Goal: Information Seeking & Learning: Learn about a topic

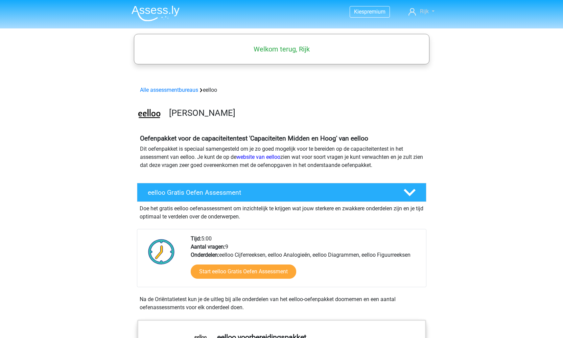
click at [430, 9] on link "Rijk" at bounding box center [421, 11] width 31 height 8
click at [163, 16] on img at bounding box center [156, 13] width 48 height 16
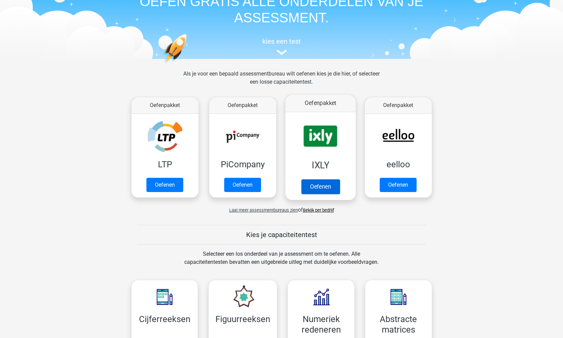
scroll to position [45, 0]
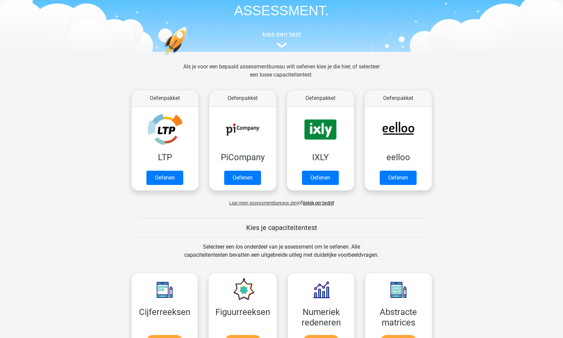
click at [319, 203] on link "Bekijk per bedrijf" at bounding box center [318, 202] width 31 height 5
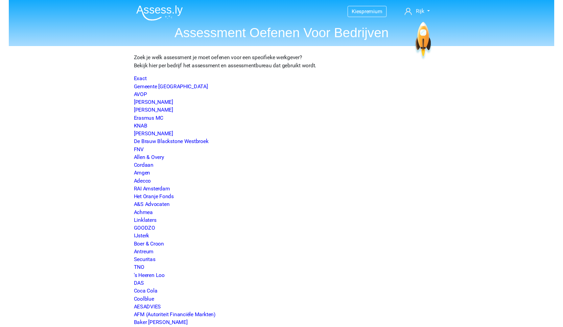
scroll to position [580, 0]
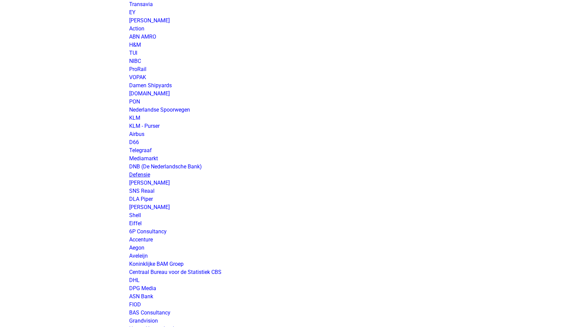
click at [133, 175] on link "Defensie" at bounding box center [139, 175] width 21 height 6
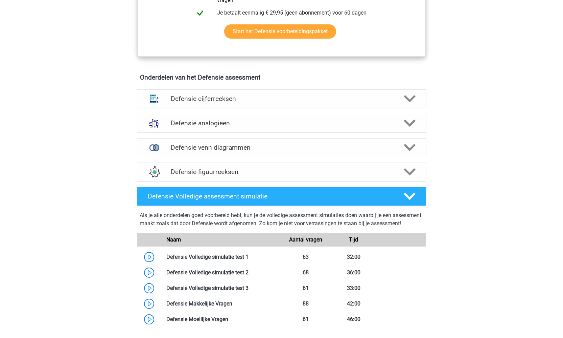
scroll to position [442, 0]
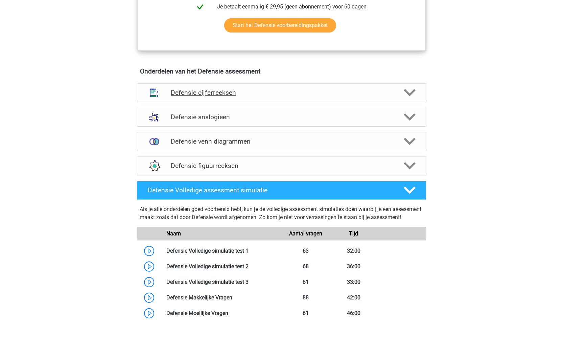
click at [270, 89] on h4 "Defensie cijferreeksen" at bounding box center [282, 93] width 222 height 8
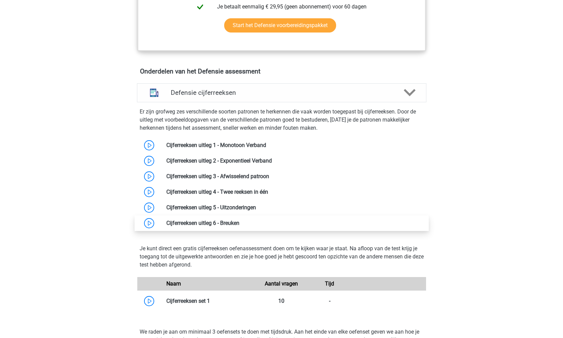
click at [240, 221] on link at bounding box center [240, 223] width 0 height 6
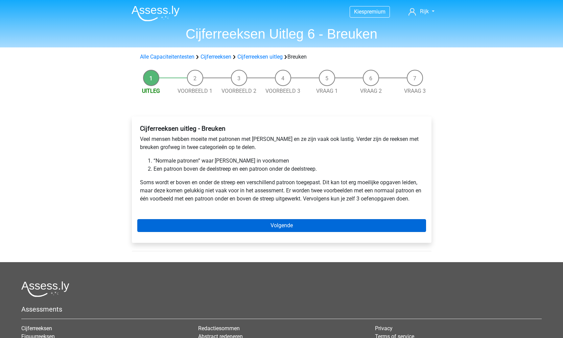
click at [207, 221] on link "Volgende" at bounding box center [281, 225] width 289 height 13
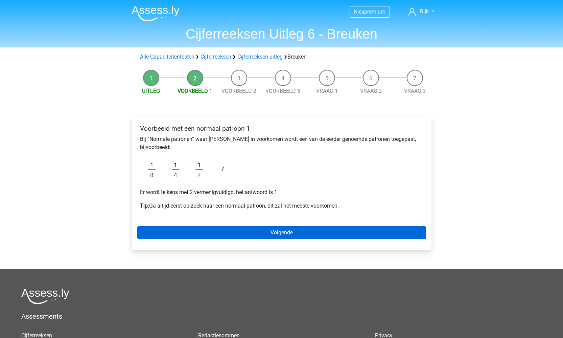
click at [230, 233] on link "Volgende" at bounding box center [281, 232] width 289 height 13
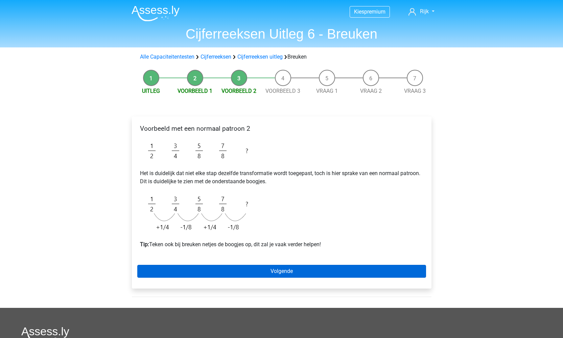
click at [243, 266] on link "Volgende" at bounding box center [281, 271] width 289 height 13
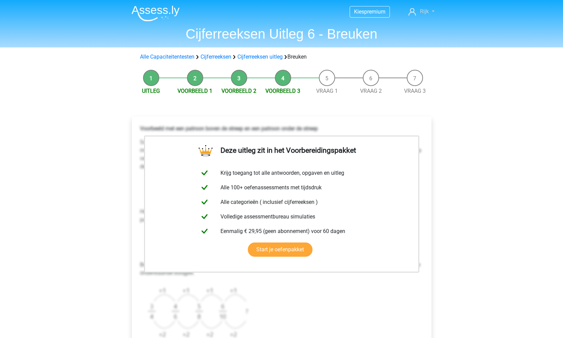
click at [426, 12] on span "Rijk" at bounding box center [424, 11] width 9 height 6
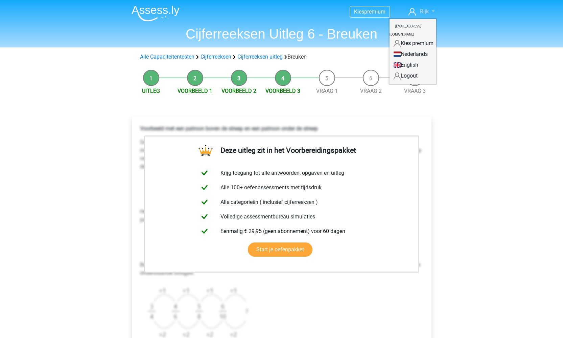
click at [426, 12] on span "Rijk" at bounding box center [424, 11] width 9 height 6
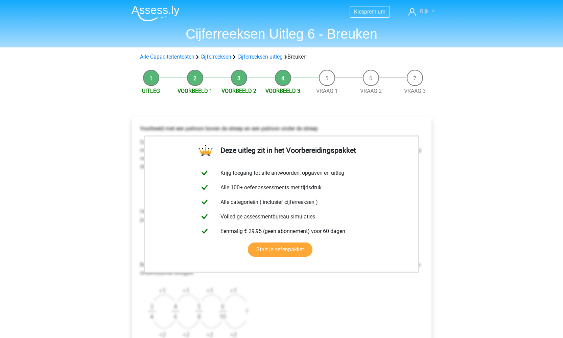
click at [421, 15] on link "Rijk" at bounding box center [421, 11] width 31 height 8
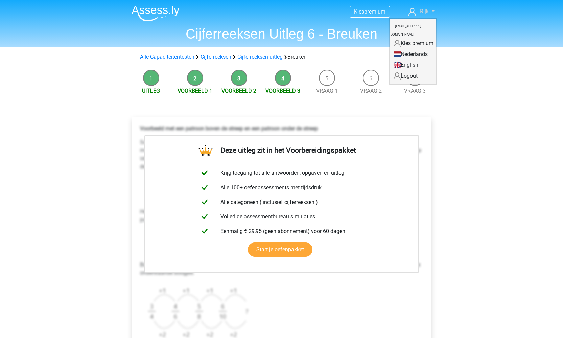
click at [425, 9] on span "Rijk" at bounding box center [424, 11] width 9 height 6
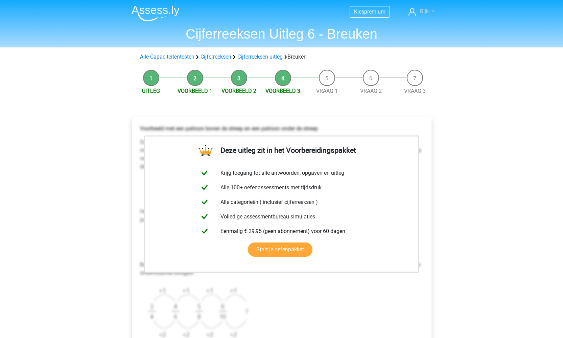
click at [425, 9] on span "Rijk" at bounding box center [424, 11] width 9 height 6
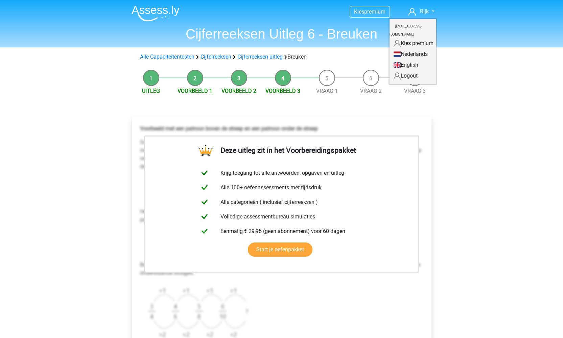
click at [396, 70] on link "Logout" at bounding box center [413, 75] width 47 height 11
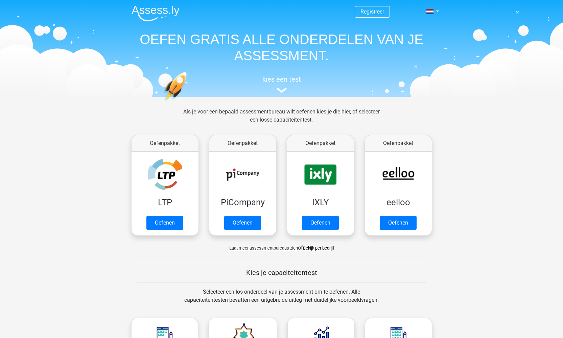
click at [378, 9] on link "Registreer" at bounding box center [373, 11] width 24 height 6
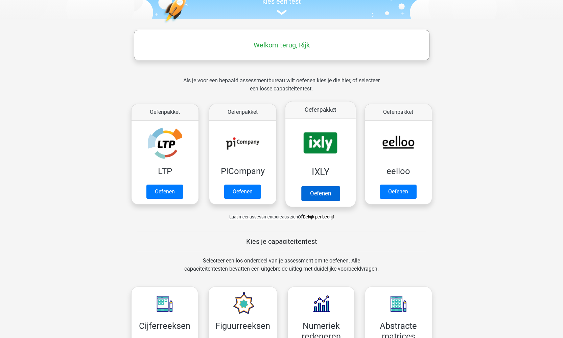
scroll to position [107, 0]
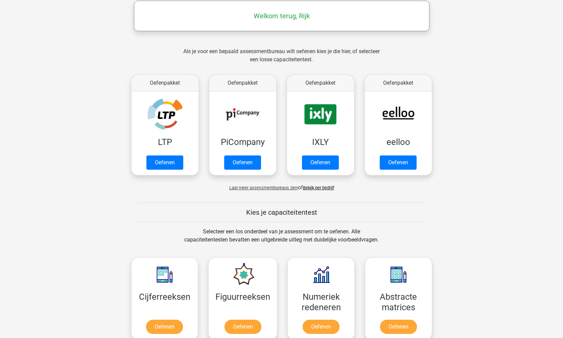
click at [313, 188] on link "Bekijk per bedrijf" at bounding box center [318, 187] width 31 height 5
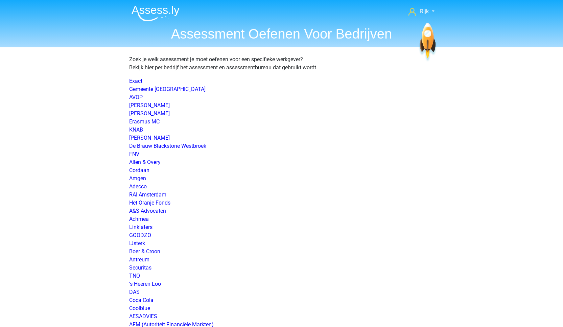
scroll to position [591, 0]
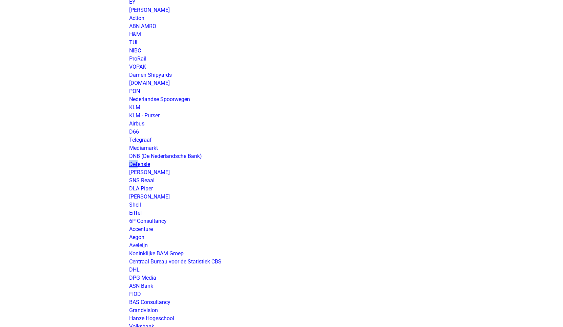
click at [144, 165] on link "Defensie" at bounding box center [139, 164] width 21 height 6
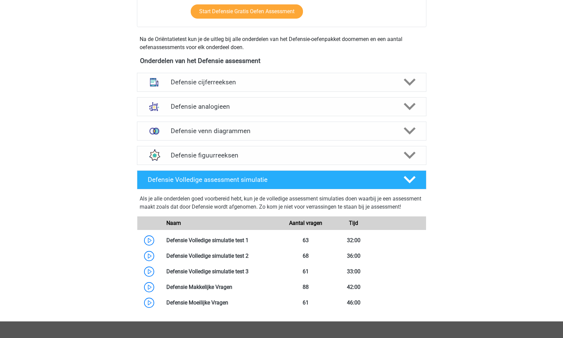
scroll to position [280, 0]
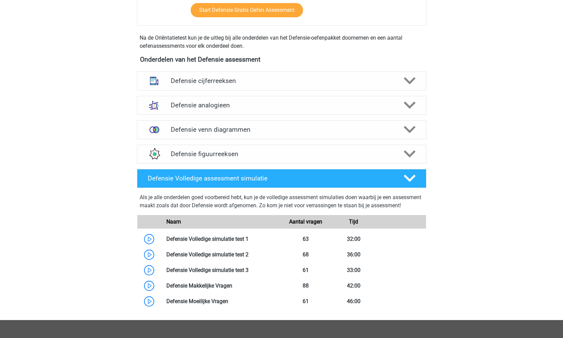
click at [220, 71] on div "Defensie cijferreeksen Er zijn grofweg zes verschillende soorten patronen te he…" at bounding box center [282, 81] width 316 height 24
click at [260, 80] on h4 "Defensie cijferreeksen" at bounding box center [282, 81] width 222 height 8
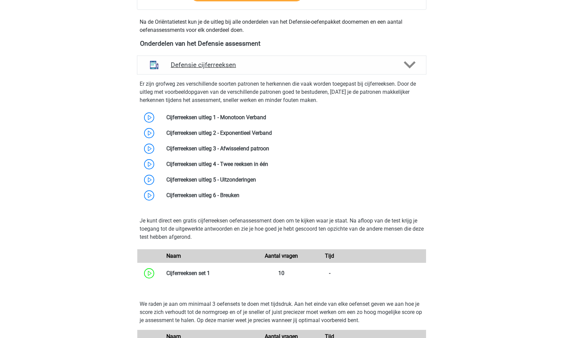
scroll to position [300, 0]
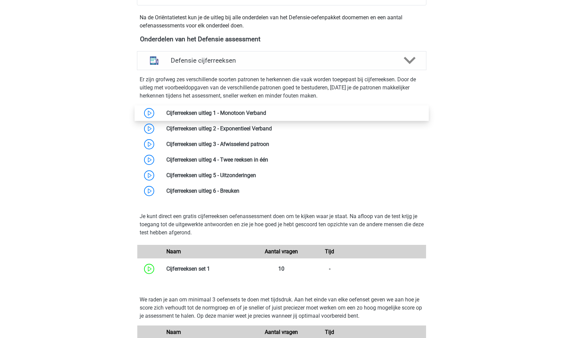
click at [266, 110] on link at bounding box center [266, 113] width 0 height 6
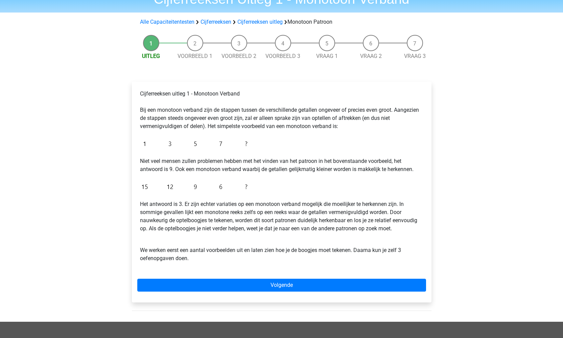
scroll to position [36, 0]
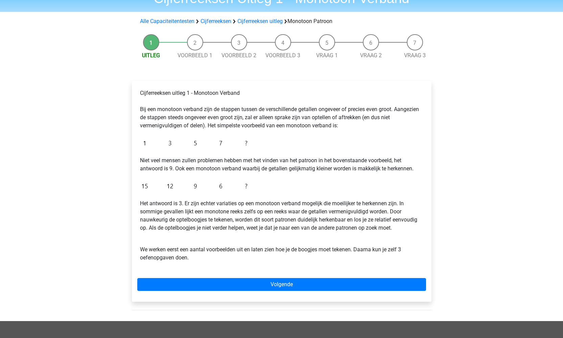
click at [253, 277] on div "Cijferreeksen uitleg 1 - Monotoon Verband Bij een monotoon verband zijn de stap…" at bounding box center [282, 191] width 300 height 221
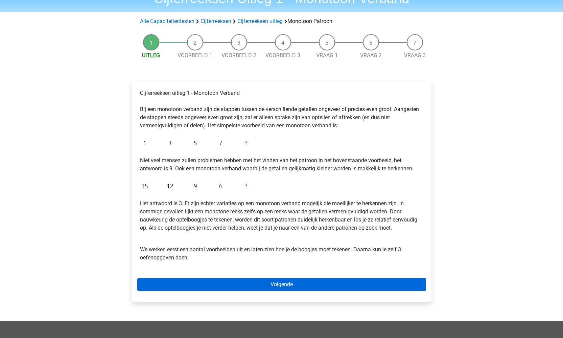
click at [252, 286] on link "Volgende" at bounding box center [281, 284] width 289 height 13
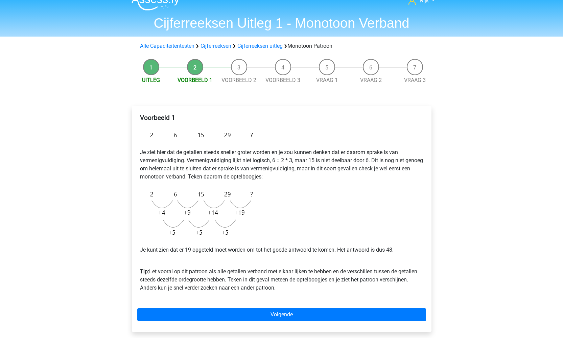
scroll to position [11, 0]
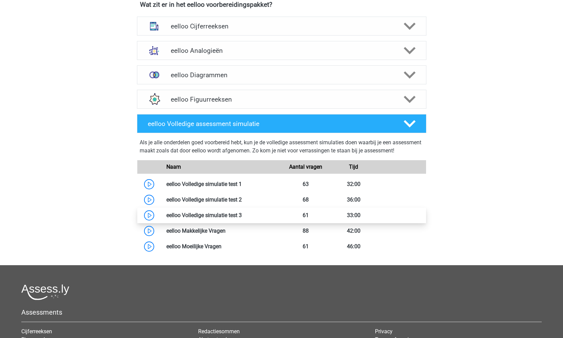
scroll to position [258, 0]
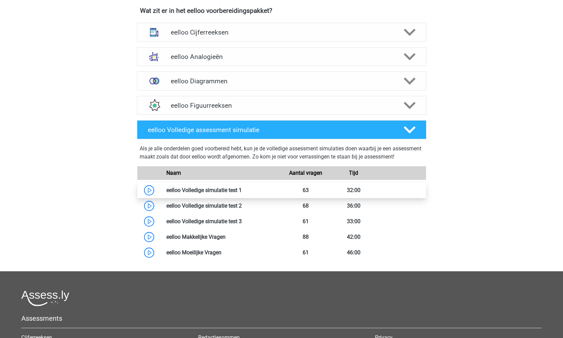
click at [242, 193] on link at bounding box center [242, 190] width 0 height 6
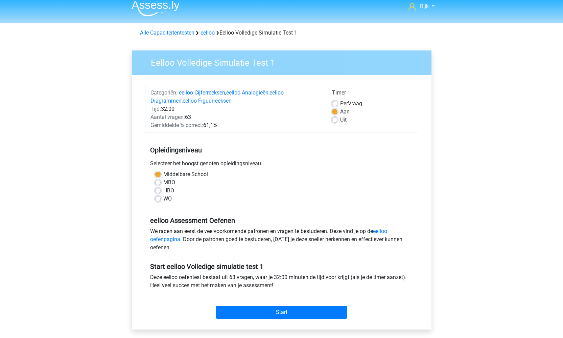
scroll to position [6, 0]
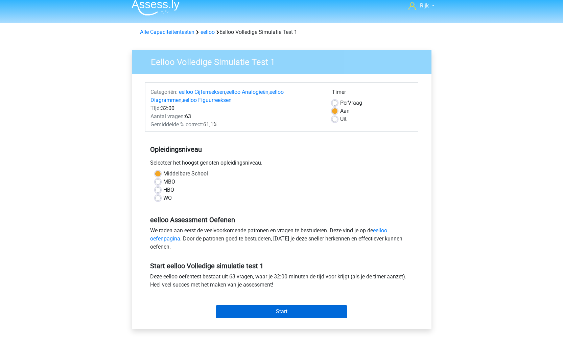
click at [246, 309] on input "Start" at bounding box center [282, 311] width 132 height 13
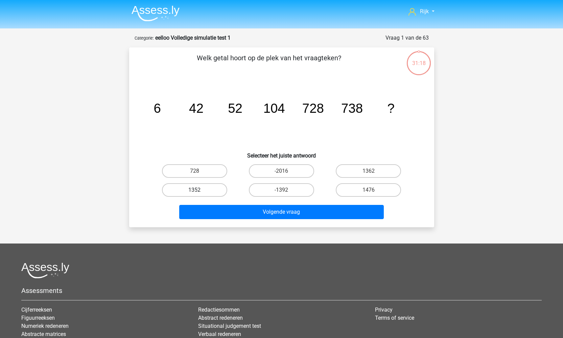
click at [206, 189] on label "1352" at bounding box center [194, 190] width 65 height 14
click at [199, 190] on input "1352" at bounding box center [197, 192] width 4 height 4
radio input "true"
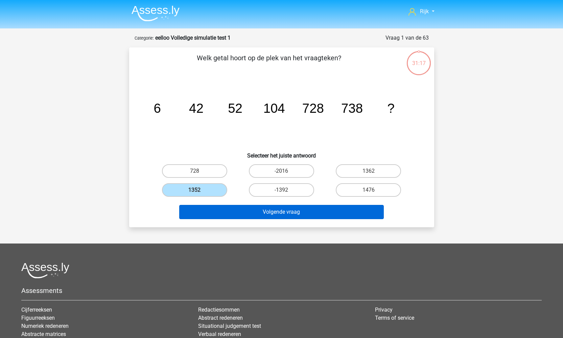
click at [226, 212] on button "Volgende vraag" at bounding box center [281, 212] width 205 height 14
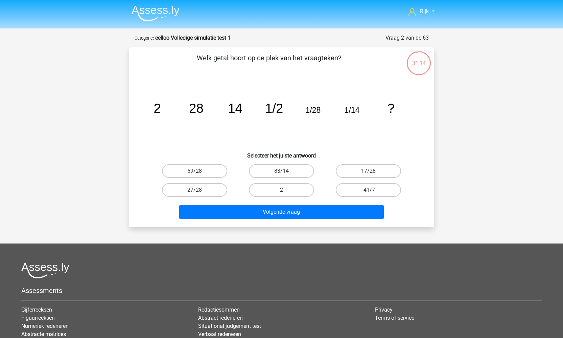
scroll to position [0, 0]
